Goal: Information Seeking & Learning: Check status

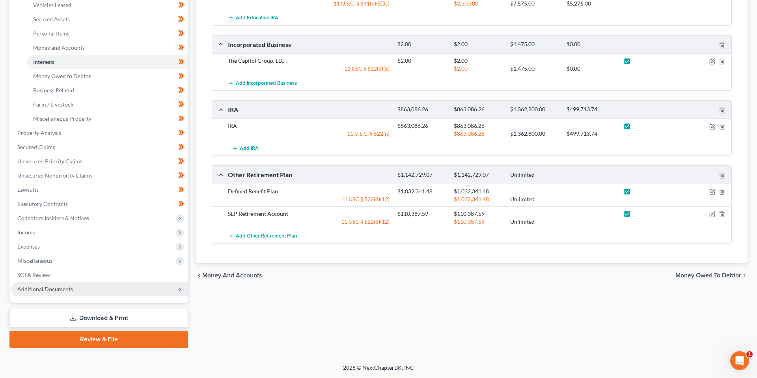
click at [44, 284] on span "Additional Documents" at bounding box center [99, 289] width 177 height 14
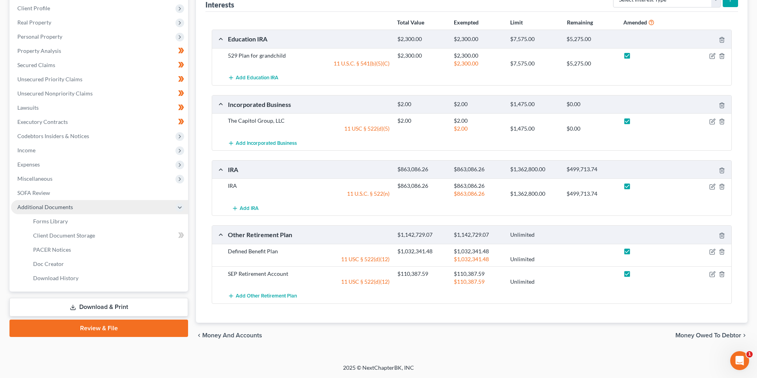
scroll to position [109, 0]
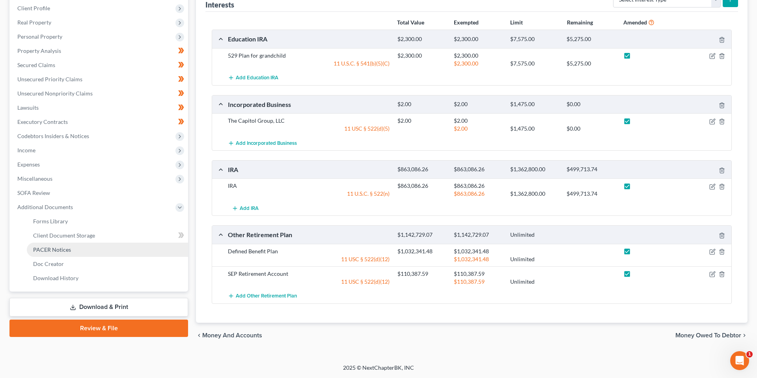
click at [56, 246] on span "PACER Notices" at bounding box center [52, 249] width 38 height 7
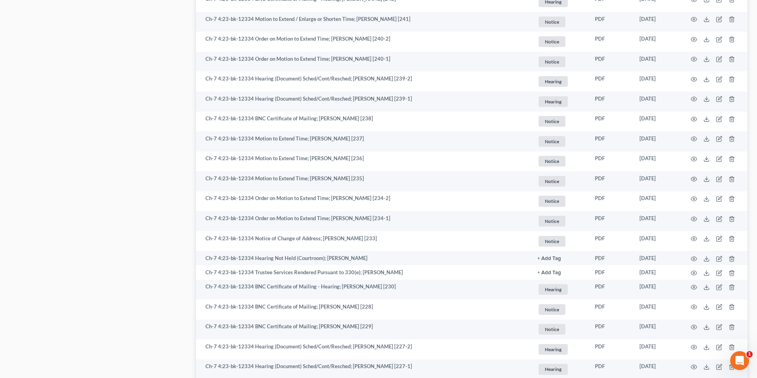
scroll to position [1395, 0]
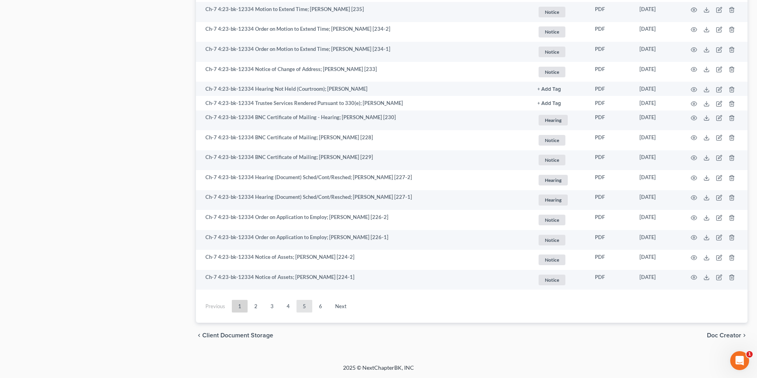
click at [297, 307] on link "5" at bounding box center [305, 306] width 16 height 13
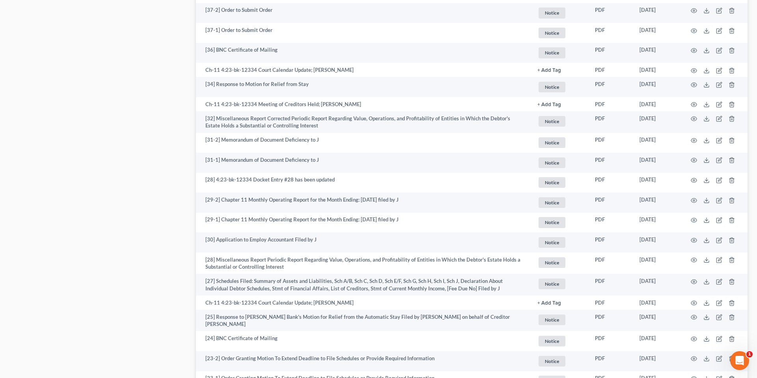
scroll to position [1346, 0]
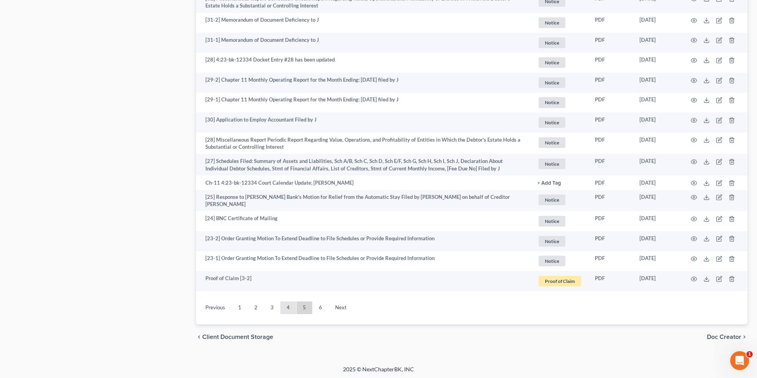
click at [287, 308] on link "4" at bounding box center [289, 307] width 16 height 13
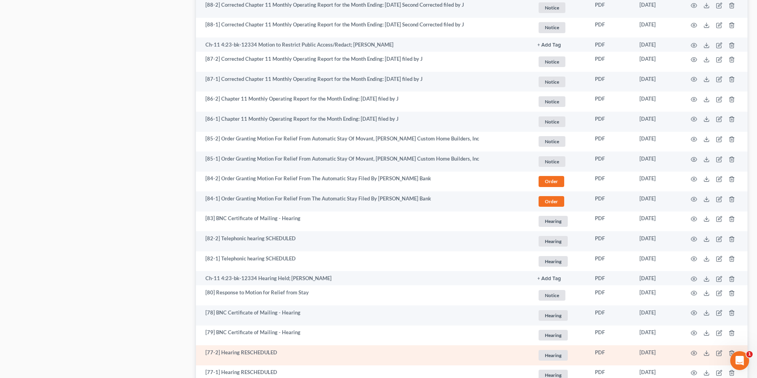
scroll to position [1099, 0]
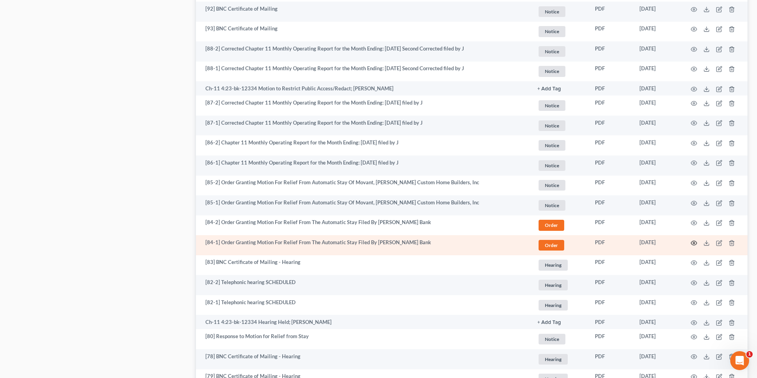
click at [695, 242] on icon "button" at bounding box center [694, 243] width 6 height 6
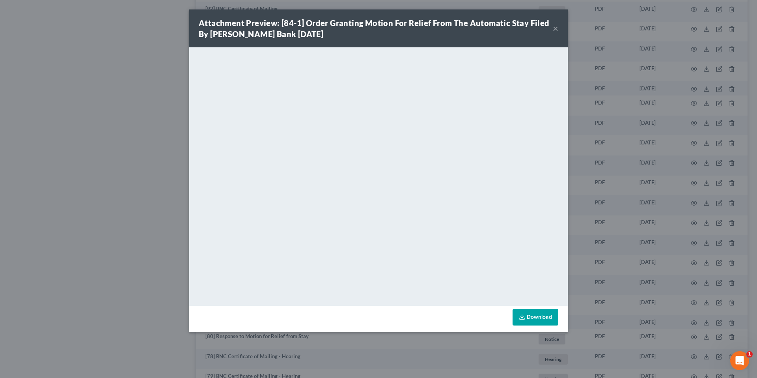
click at [556, 29] on button "×" at bounding box center [556, 28] width 6 height 9
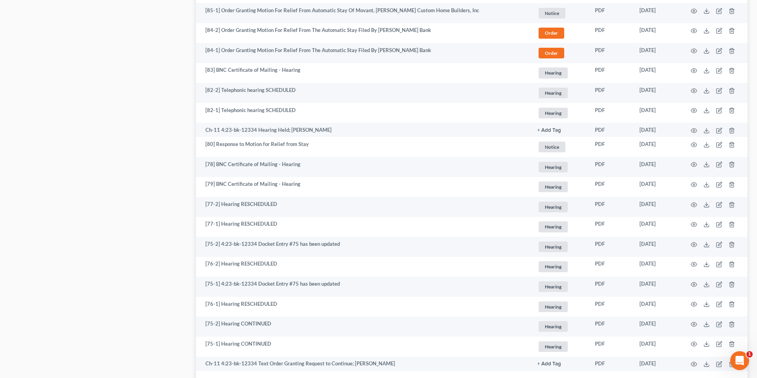
scroll to position [1292, 0]
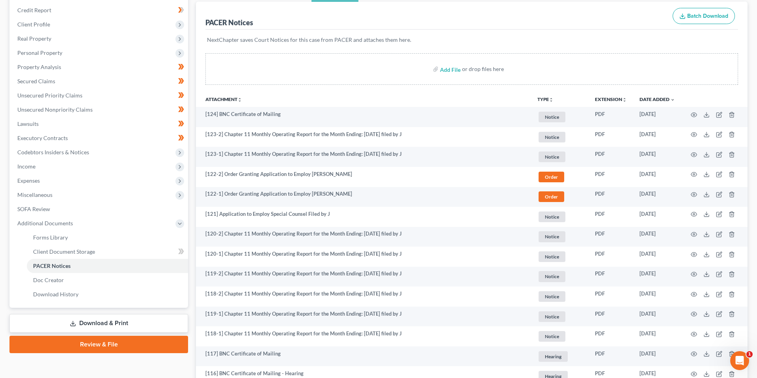
scroll to position [0, 0]
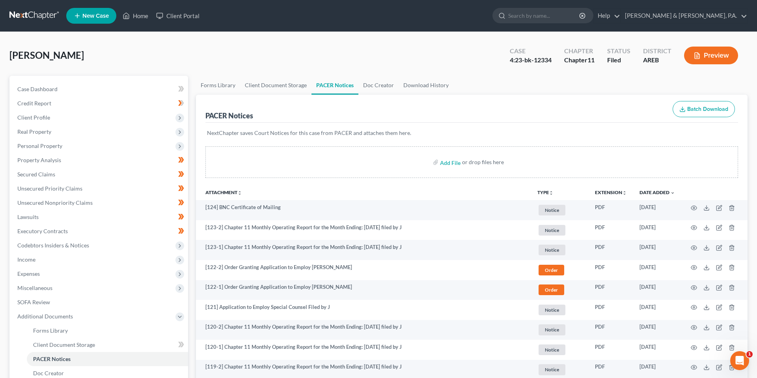
click at [184, 64] on div "[PERSON_NAME] Upgraded Case 4:23-bk-12334 Chapter Chapter 11 Status Filed Distr…" at bounding box center [378, 58] width 739 height 34
click at [83, 164] on link "Property Analysis" at bounding box center [99, 160] width 177 height 14
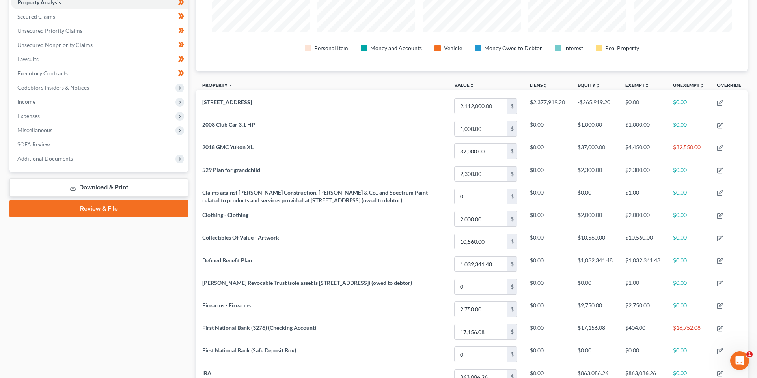
scroll to position [159, 0]
click at [192, 167] on div "Property Analysis Personal Item Money and Accounts Vehicle Money Owed to Debtor…" at bounding box center [472, 300] width 560 height 766
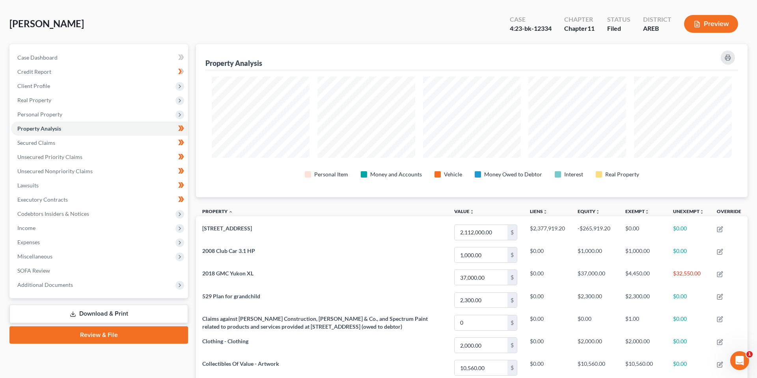
scroll to position [0, 0]
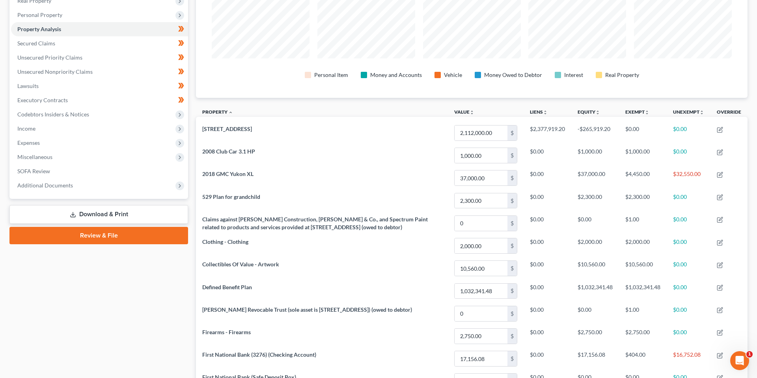
click at [193, 214] on div "Property Analysis Personal Item Money and Accounts Vehicle Money Owed to Debtor…" at bounding box center [472, 328] width 560 height 766
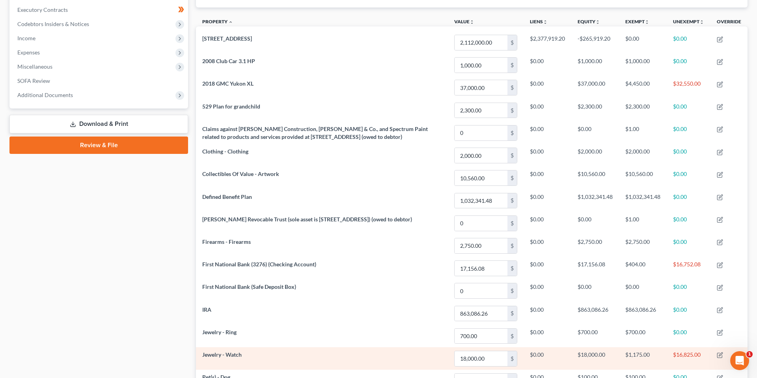
scroll to position [153, 552]
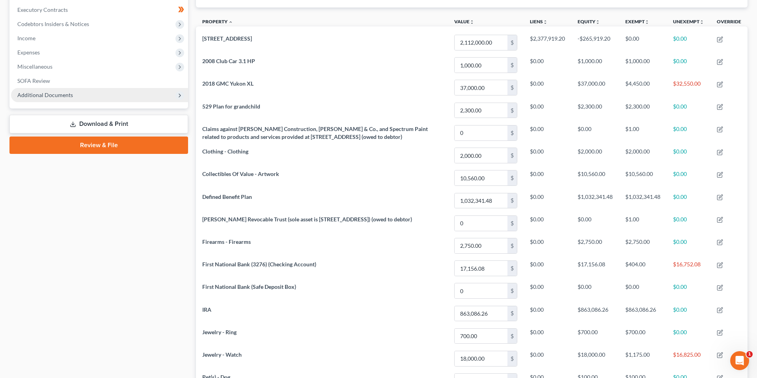
click at [123, 92] on span "Additional Documents" at bounding box center [99, 95] width 177 height 14
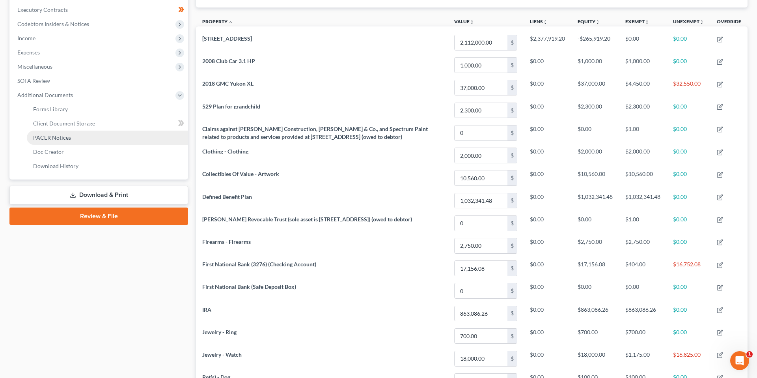
click at [119, 144] on link "PACER Notices" at bounding box center [107, 138] width 161 height 14
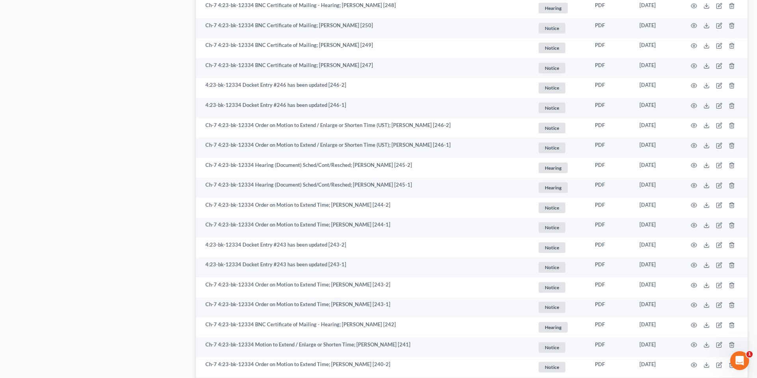
scroll to position [1395, 0]
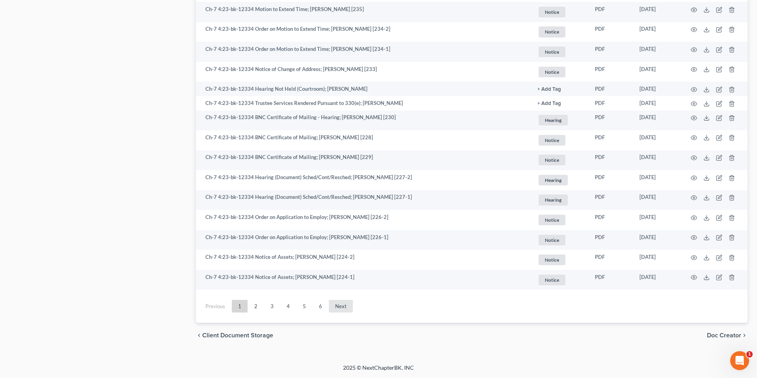
click at [337, 303] on link "Next" at bounding box center [341, 306] width 24 height 13
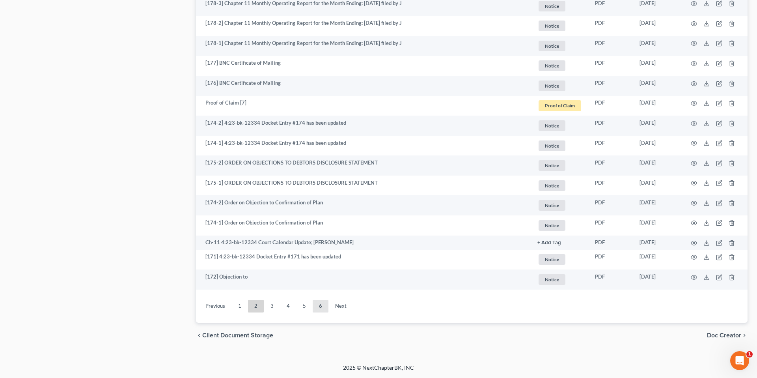
scroll to position [1349, 0]
click at [286, 304] on link "4" at bounding box center [289, 306] width 16 height 13
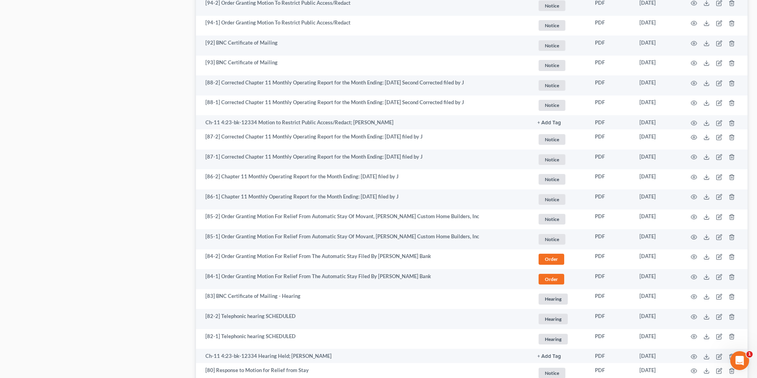
scroll to position [1070, 0]
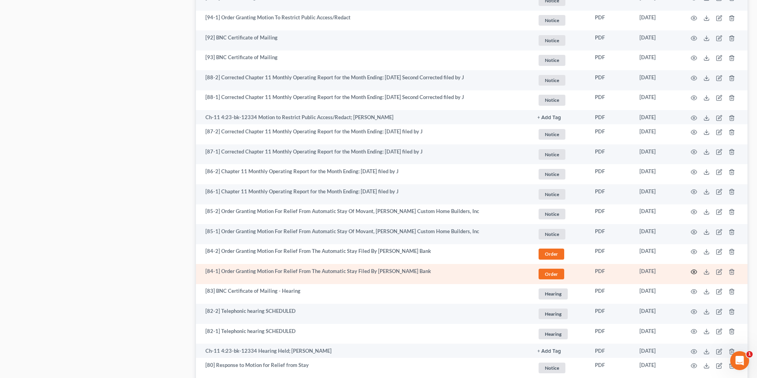
click at [694, 272] on circle "button" at bounding box center [695, 272] width 2 height 2
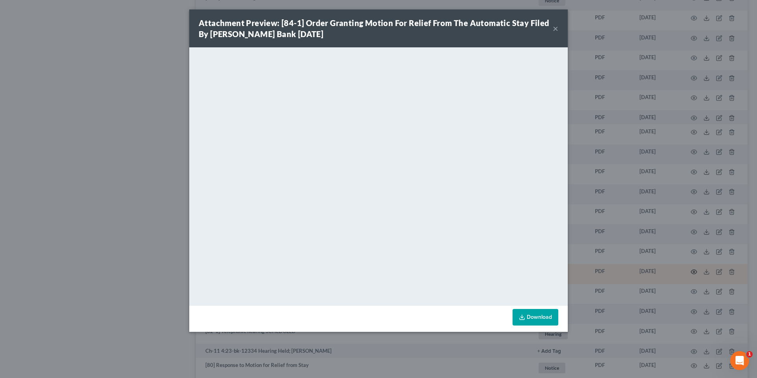
click at [694, 272] on div "Attachment Preview: [84-1] Order Granting Motion For Relief From The Automatic …" at bounding box center [378, 189] width 757 height 378
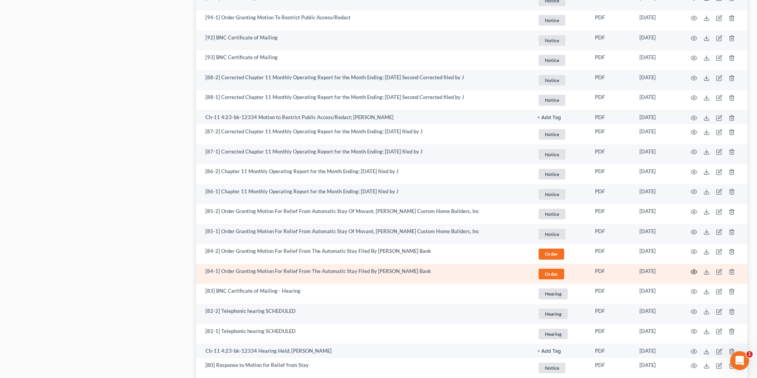
click at [694, 272] on circle "button" at bounding box center [695, 272] width 2 height 2
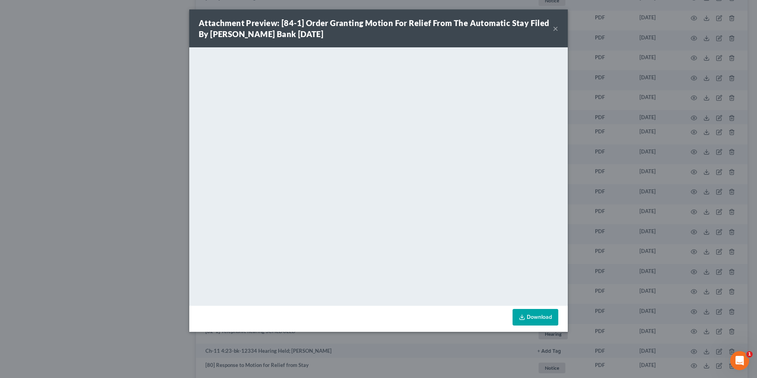
click at [555, 30] on button "×" at bounding box center [556, 28] width 6 height 9
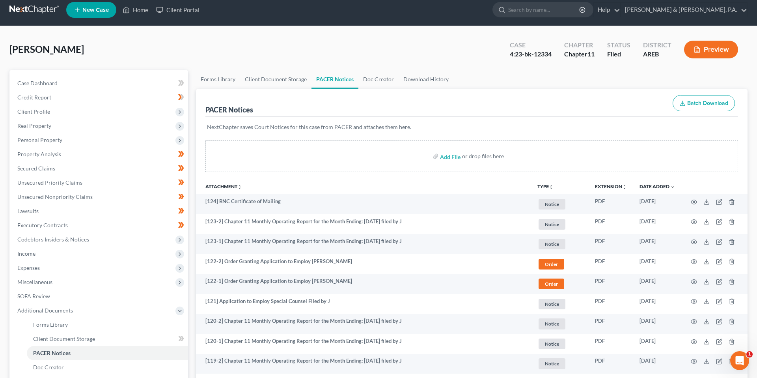
scroll to position [0, 0]
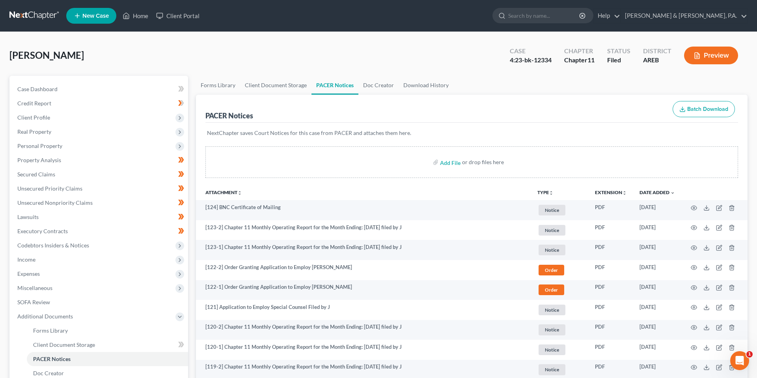
click at [191, 74] on div "[PERSON_NAME] Upgraded Case 4:23-bk-12334 Chapter Chapter 11 Status Filed Distr…" at bounding box center [378, 58] width 739 height 34
